Goal: Check status

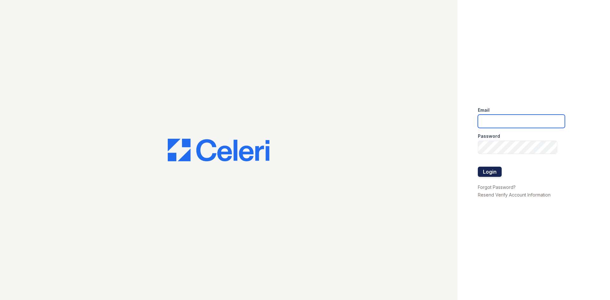
type input "arriveminnetonka@trinity-pm.com"
click at [489, 173] on button "Login" at bounding box center [490, 172] width 24 height 10
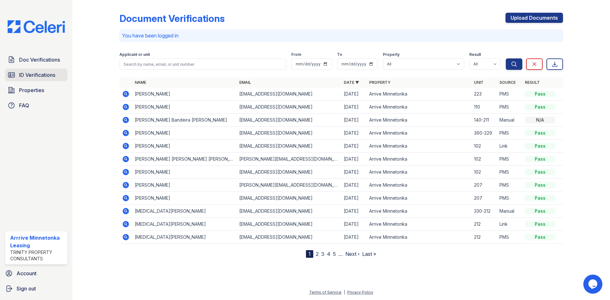
click at [30, 71] on link "ID Verifications" at bounding box center [36, 75] width 62 height 13
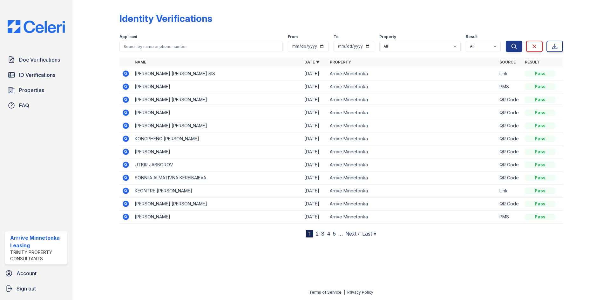
click at [30, 63] on span "Doc Verifications" at bounding box center [39, 60] width 41 height 8
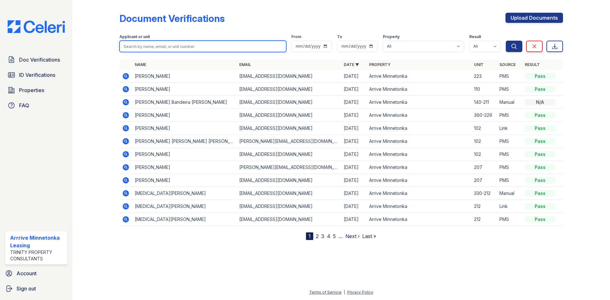
click at [155, 46] on input "search" at bounding box center [202, 46] width 167 height 11
type input "[PERSON_NAME]"
click at [506, 41] on button "Search" at bounding box center [514, 46] width 17 height 11
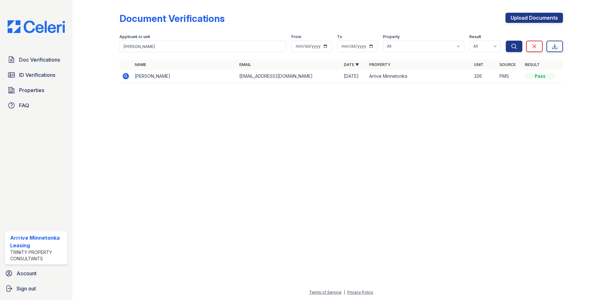
click at [125, 76] on icon at bounding box center [126, 76] width 2 height 2
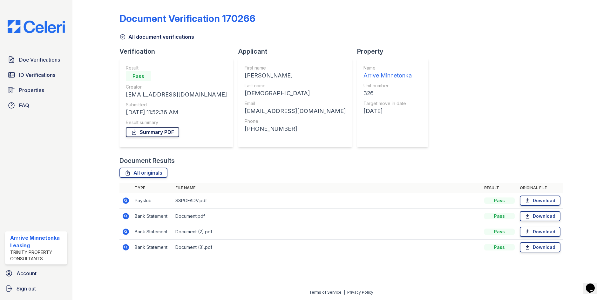
click at [151, 129] on link "Summary PDF" at bounding box center [152, 132] width 53 height 10
